Goal: Information Seeking & Learning: Learn about a topic

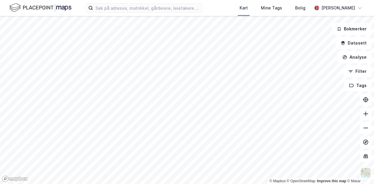
click at [85, 16] on div "Kart Mine Tags Bolig [PERSON_NAME] © Mapbox © OpenStreetMap Improve this map © …" at bounding box center [187, 92] width 374 height 184
